Goal: Book appointment/travel/reservation

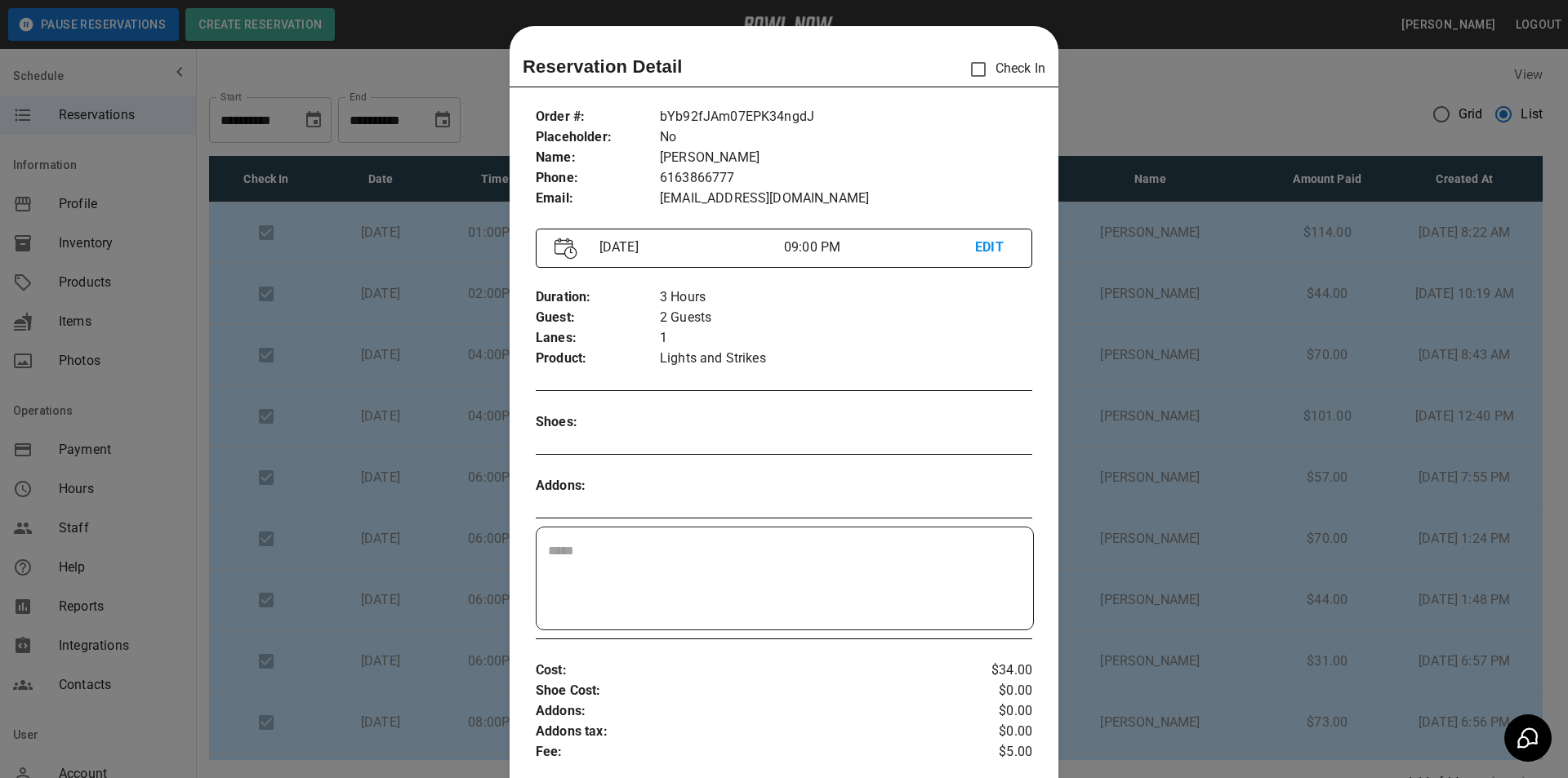
scroll to position [26, 0]
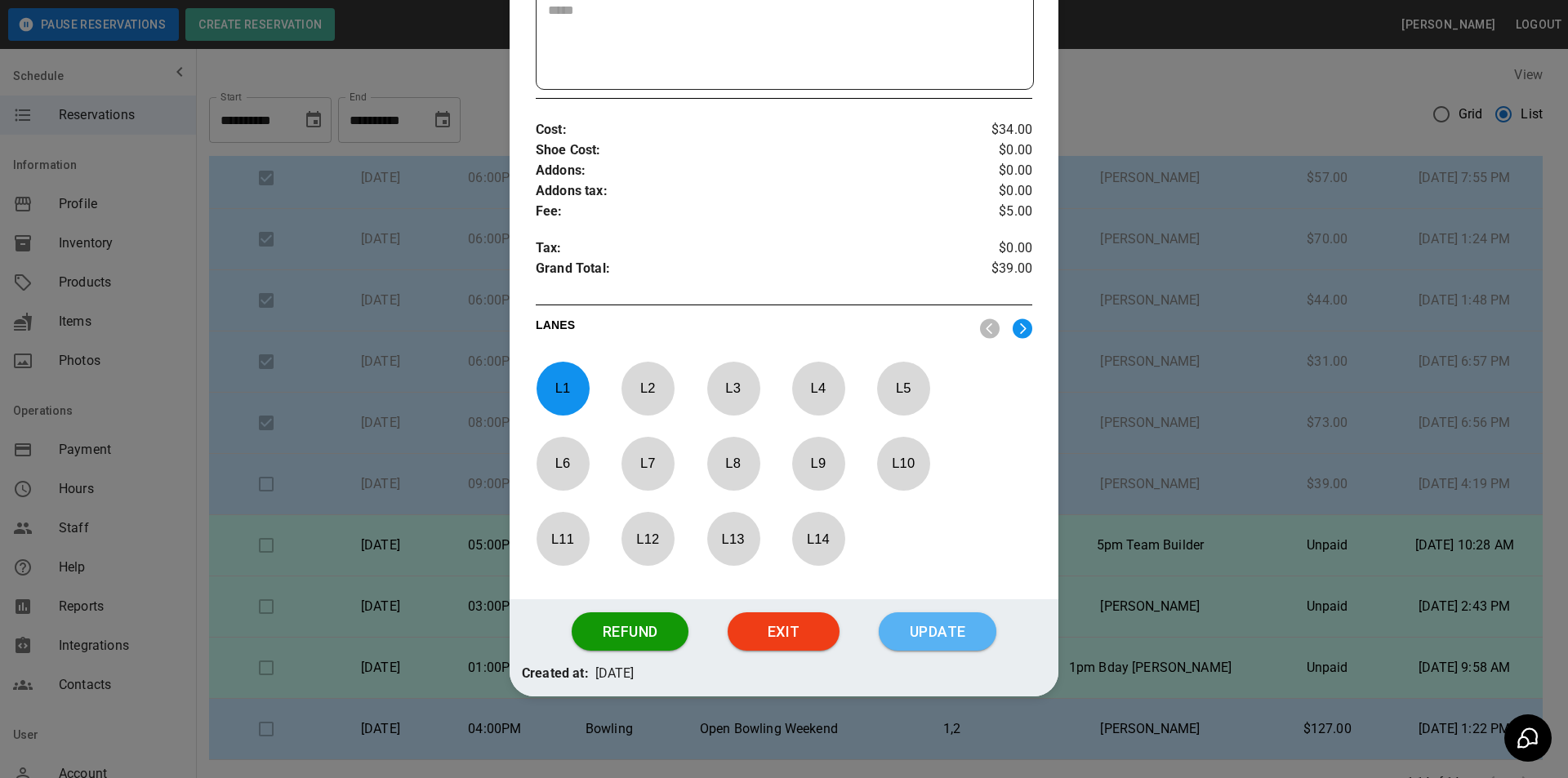
click at [943, 619] on button "Update" at bounding box center [938, 631] width 117 height 39
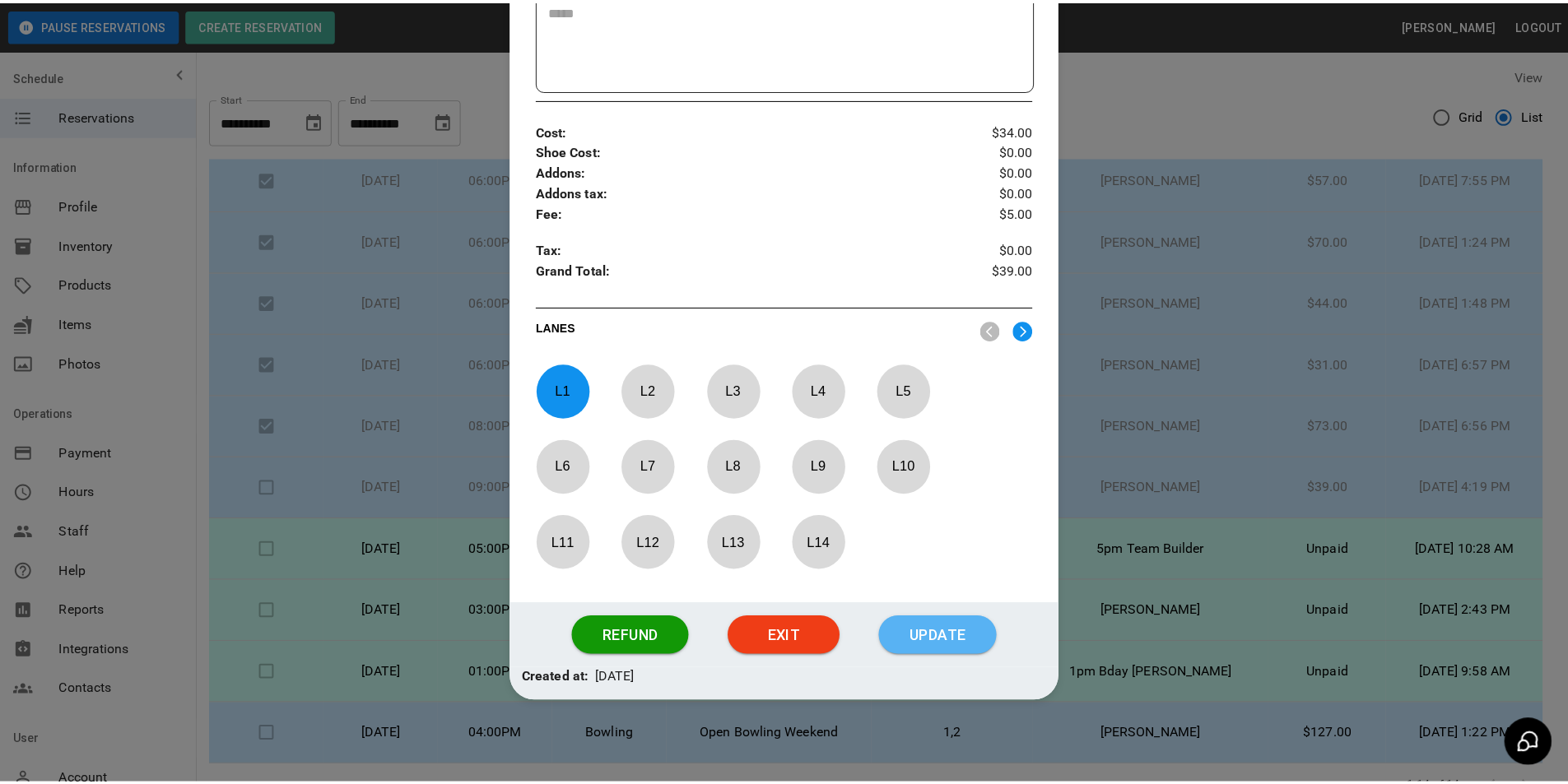
scroll to position [463, 0]
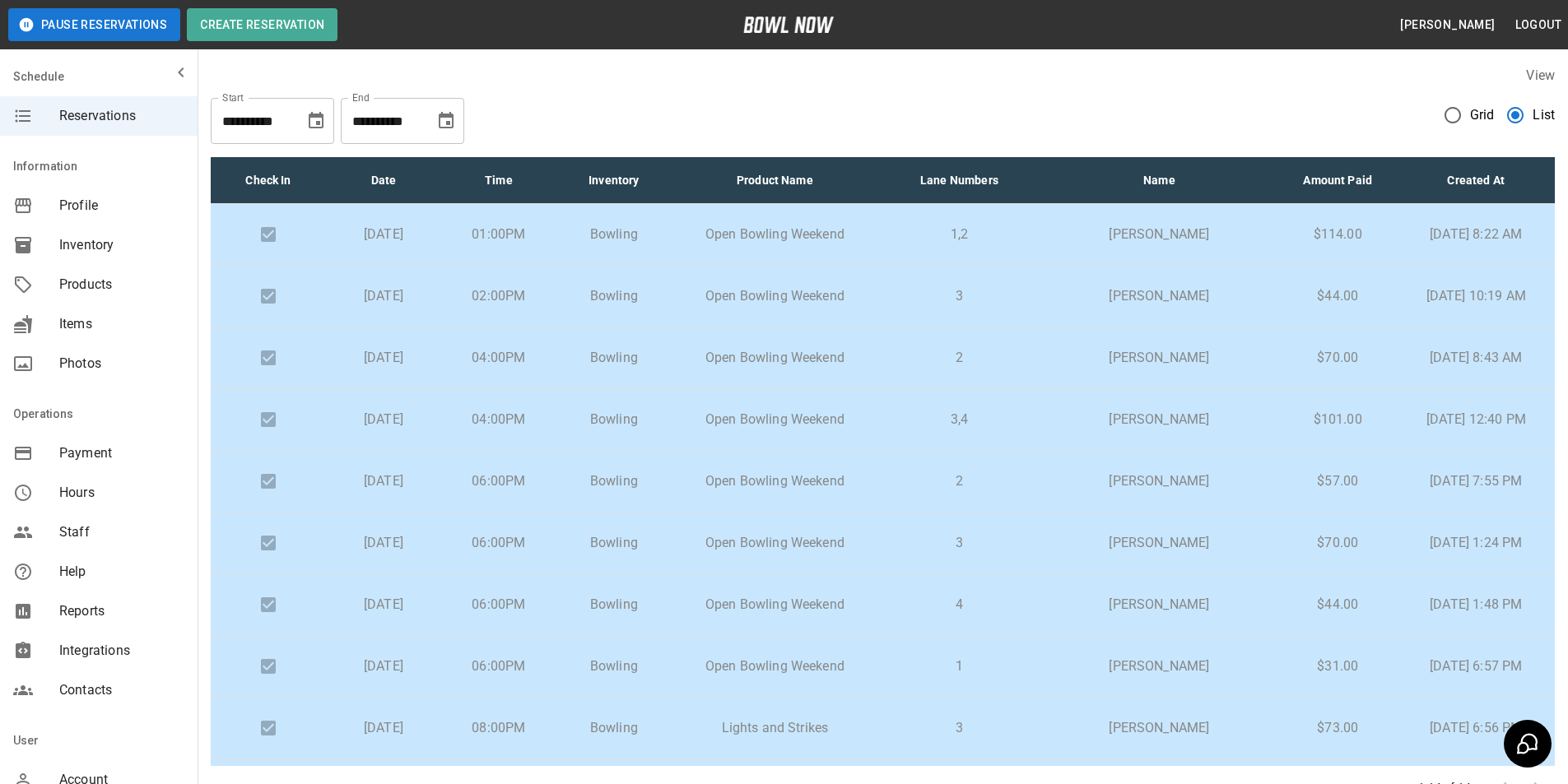
click at [309, 117] on icon "Choose date, selected date is Sep 27, 2025" at bounding box center [316, 121] width 20 height 20
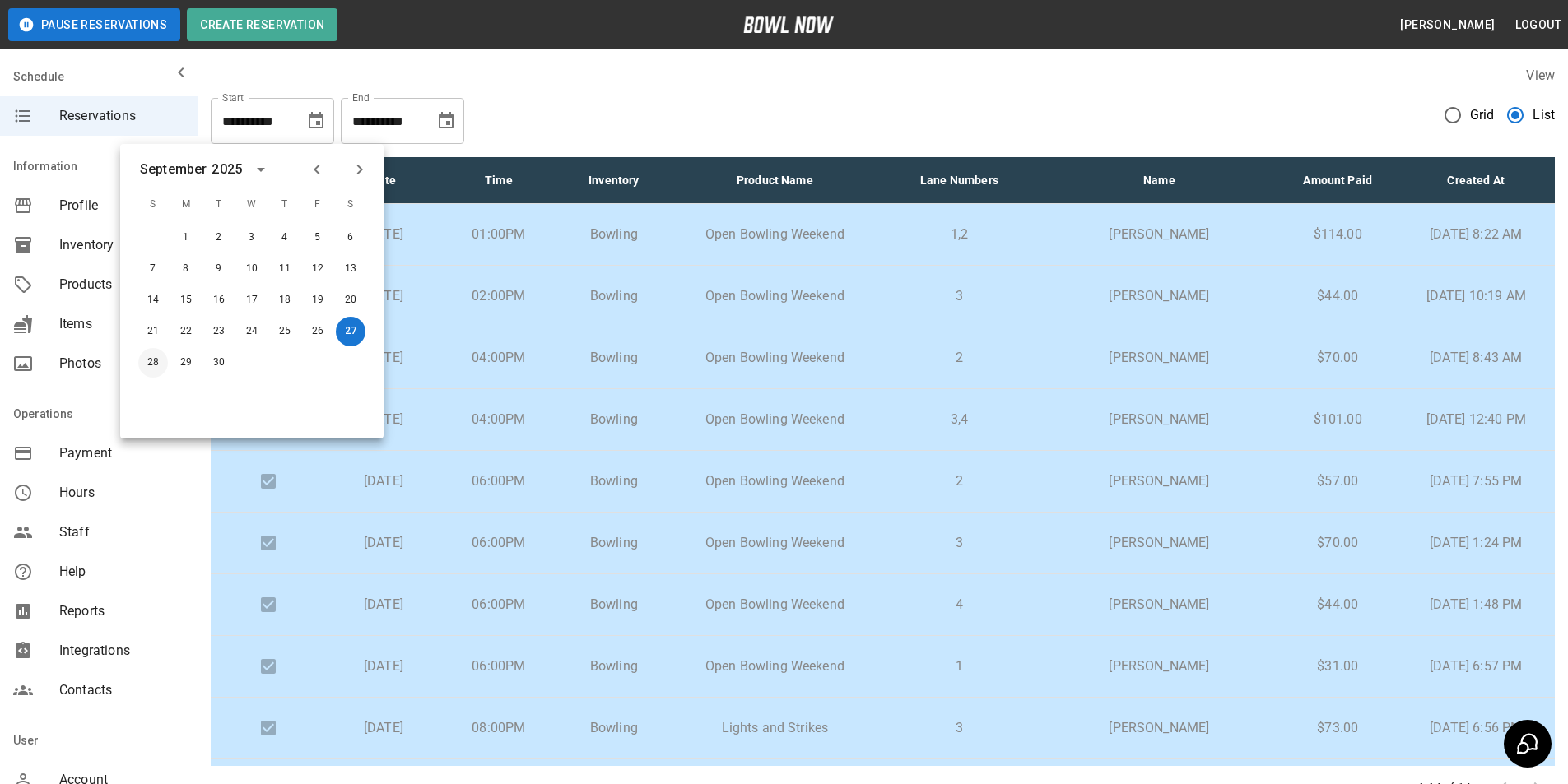
click at [140, 368] on button "28" at bounding box center [153, 363] width 30 height 30
type input "**********"
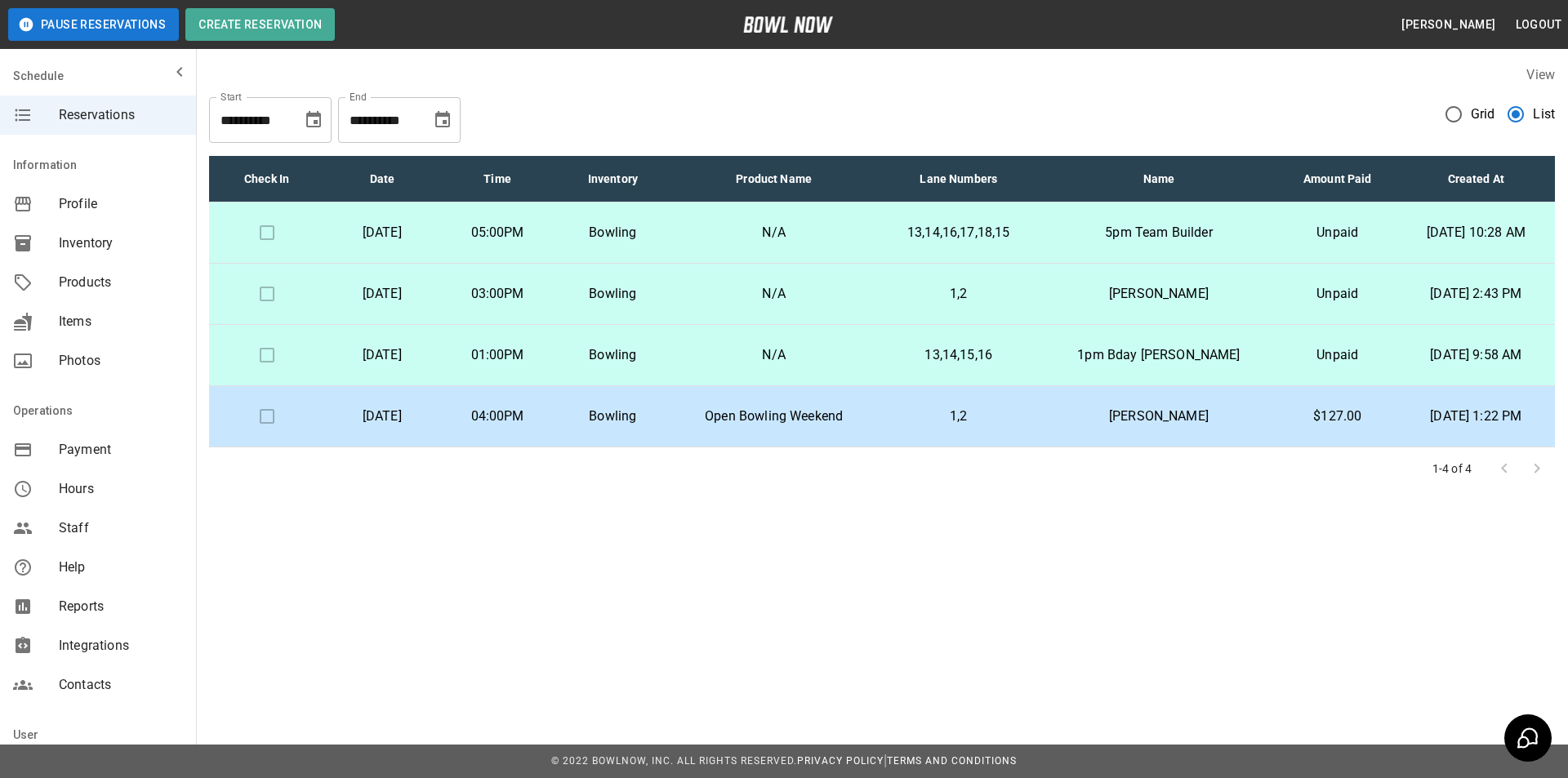
click at [450, 120] on icon "Choose date, selected date is Oct 27, 2025" at bounding box center [442, 119] width 15 height 16
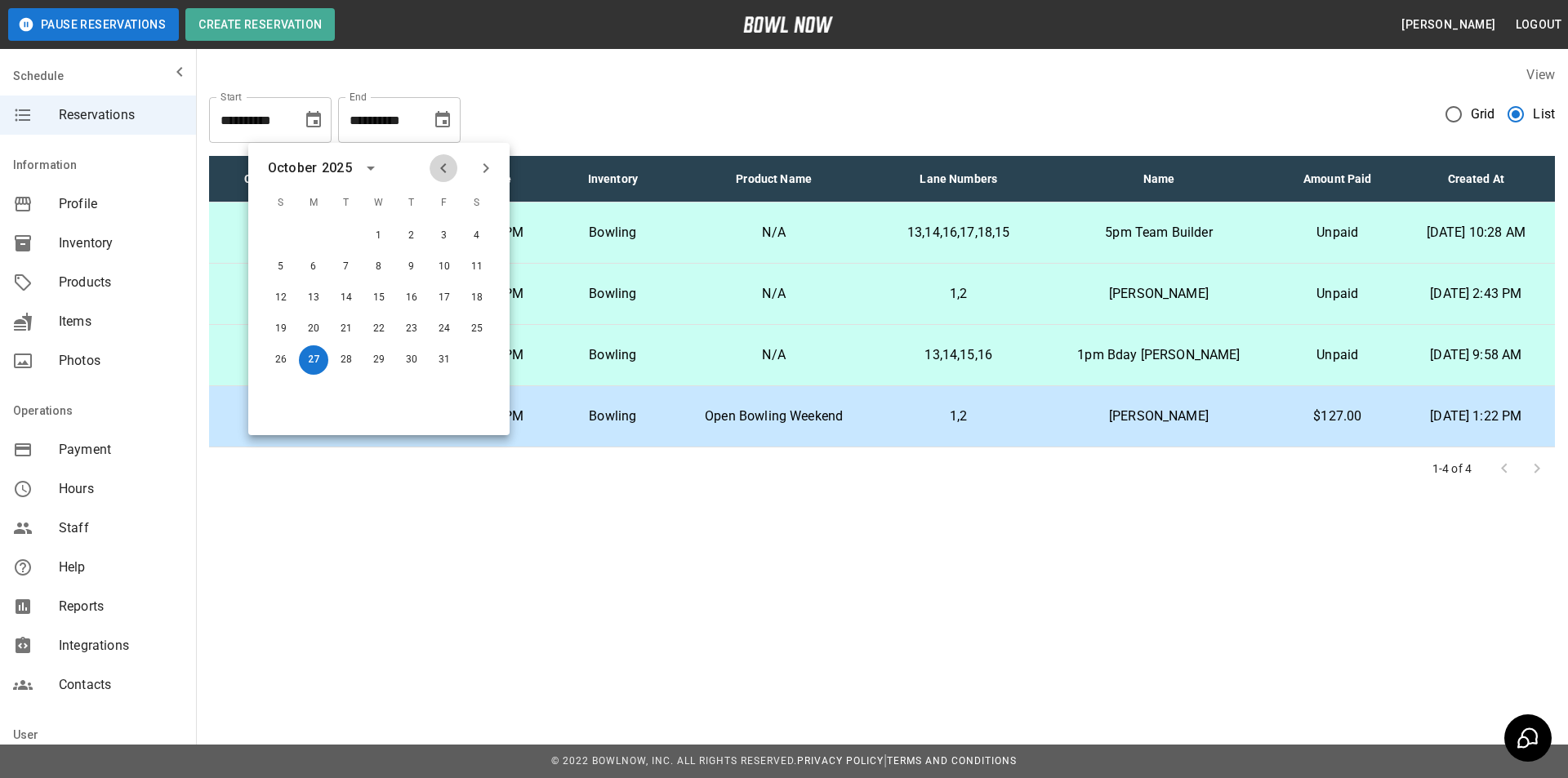
drag, startPoint x: 455, startPoint y: 160, endPoint x: 446, endPoint y: 168, distance: 12.0
click at [449, 161] on button "Previous month" at bounding box center [444, 168] width 28 height 28
click at [283, 362] on button "28" at bounding box center [281, 360] width 29 height 29
type input "**********"
